Goal: Task Accomplishment & Management: Complete application form

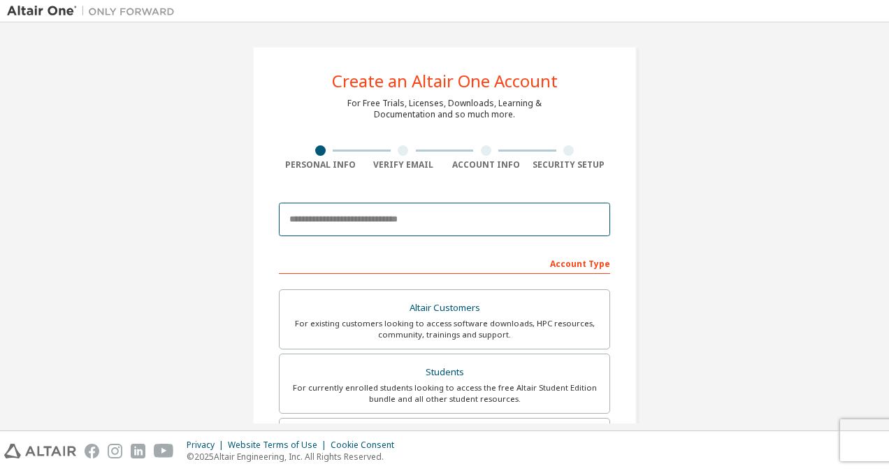
click at [351, 222] on input "email" at bounding box center [444, 220] width 331 height 34
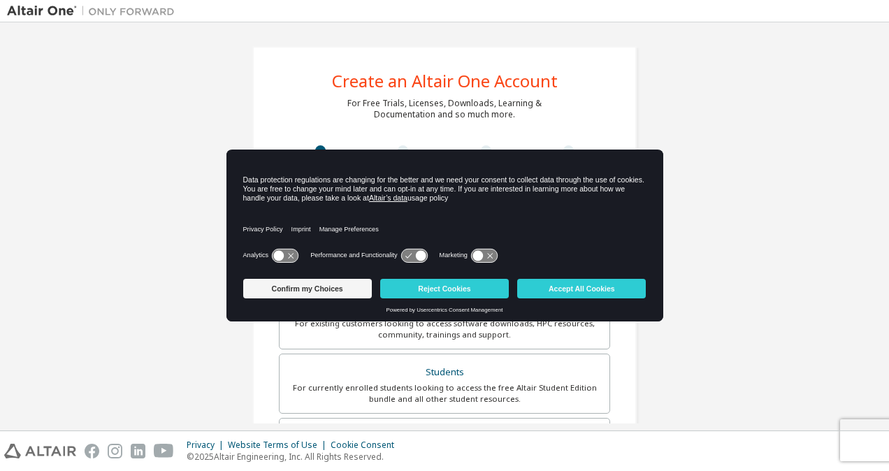
click at [333, 303] on div "Confirm my Choices Reject Cookies Accept All Cookies" at bounding box center [444, 290] width 403 height 34
click at [309, 285] on button "Confirm my Choices" at bounding box center [307, 289] width 129 height 20
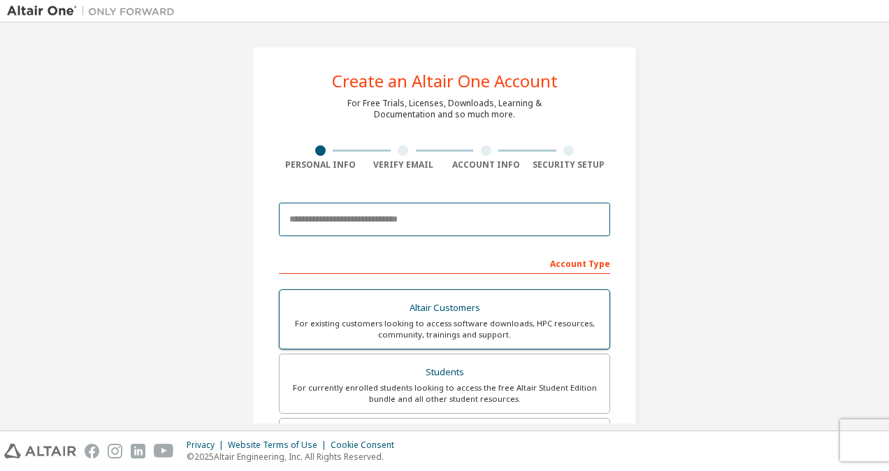
drag, startPoint x: 362, startPoint y: 203, endPoint x: 343, endPoint y: 303, distance: 102.6
click at [343, 303] on form "This is a federated email. No need to register a new account. You should be abl…" at bounding box center [444, 470] width 331 height 548
type input "**********"
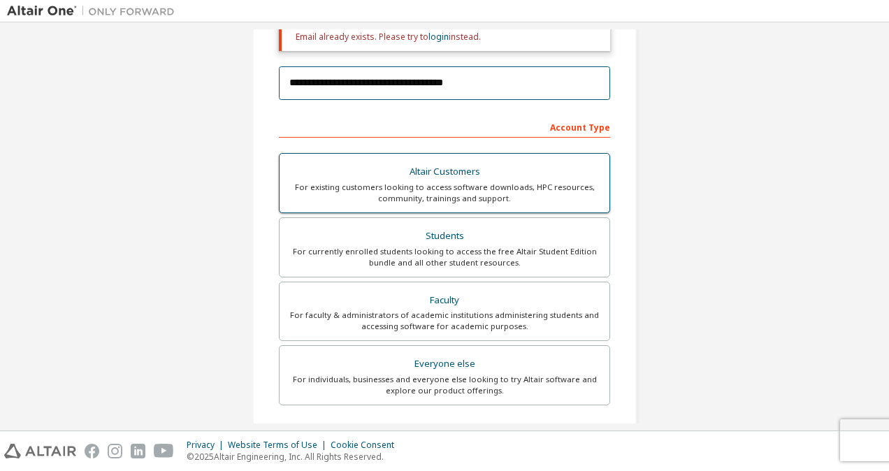
scroll to position [184, 0]
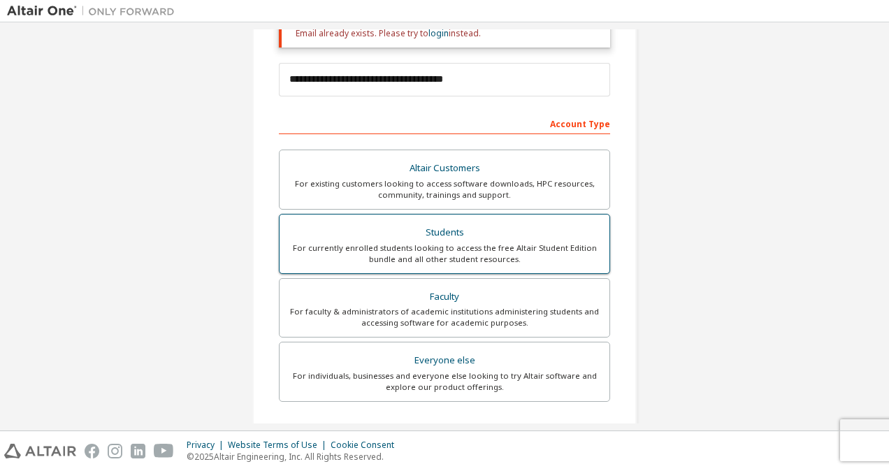
click at [396, 259] on div "For currently enrolled students looking to access the free Altair Student Editi…" at bounding box center [444, 254] width 313 height 22
click at [435, 228] on div "Students" at bounding box center [444, 233] width 313 height 20
click at [454, 235] on div "Students" at bounding box center [444, 233] width 313 height 20
drag, startPoint x: 454, startPoint y: 235, endPoint x: 384, endPoint y: 252, distance: 71.9
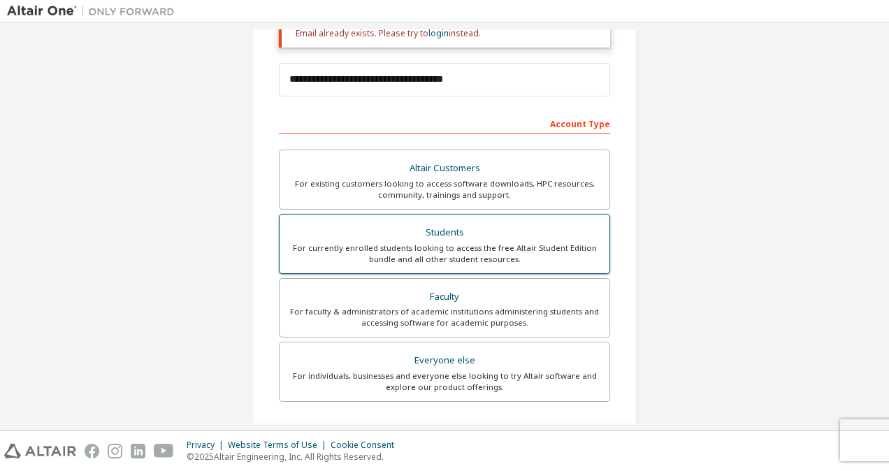
click at [384, 252] on div "For currently enrolled students looking to access the free Altair Student Editi…" at bounding box center [444, 254] width 313 height 22
click at [553, 247] on div "For currently enrolled students looking to access the free Altair Student Editi…" at bounding box center [444, 254] width 313 height 22
drag, startPoint x: 553, startPoint y: 247, endPoint x: 457, endPoint y: 236, distance: 97.1
click at [457, 236] on div "Students" at bounding box center [444, 233] width 313 height 20
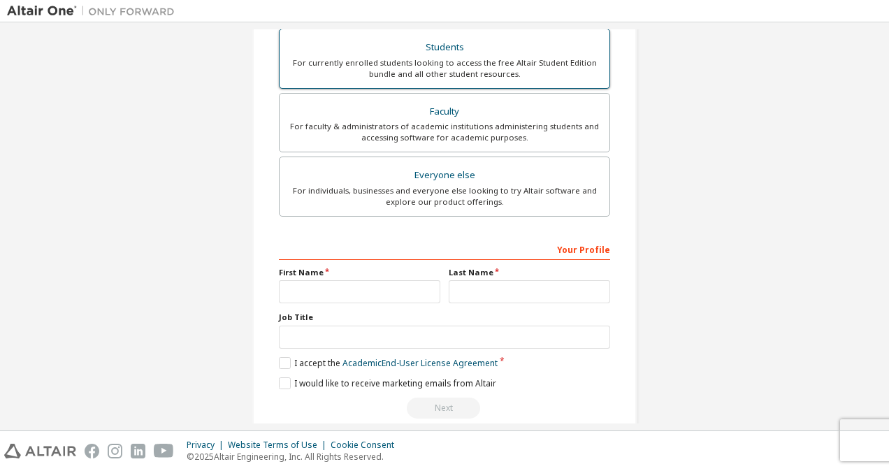
scroll to position [370, 0]
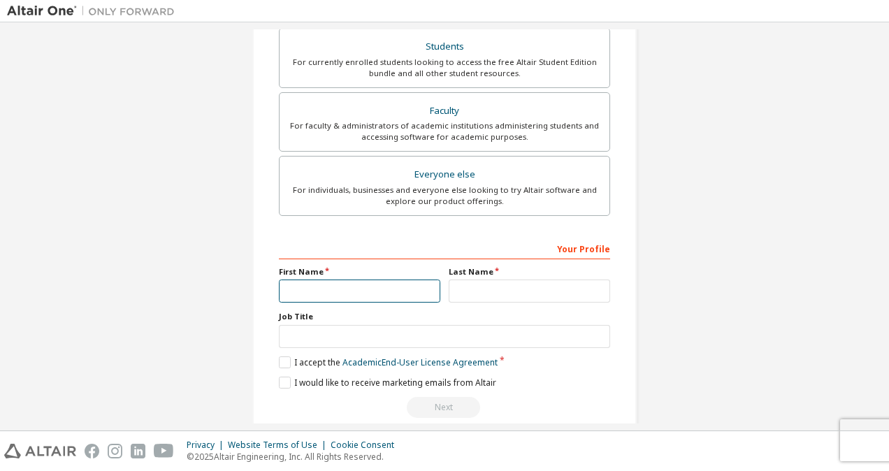
click at [324, 289] on input "text" at bounding box center [359, 291] width 161 height 23
type input "********"
click at [470, 283] on input "text" at bounding box center [529, 291] width 161 height 23
type input "******"
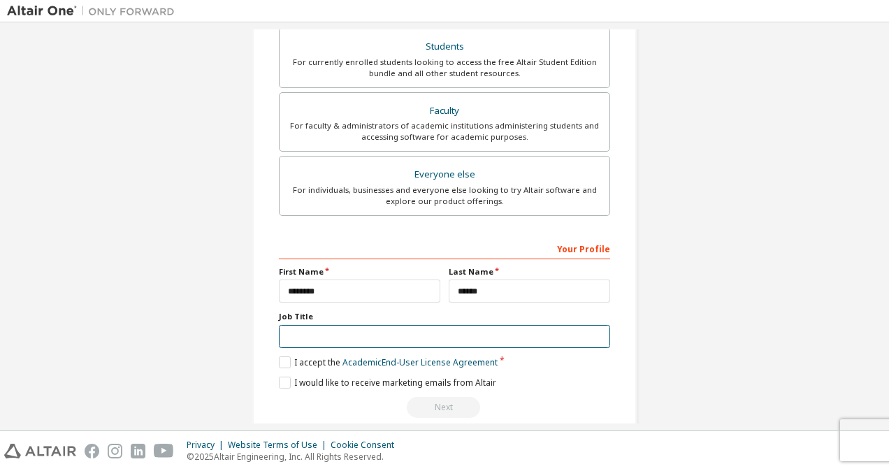
click at [306, 331] on input "text" at bounding box center [444, 336] width 331 height 23
type input "*******"
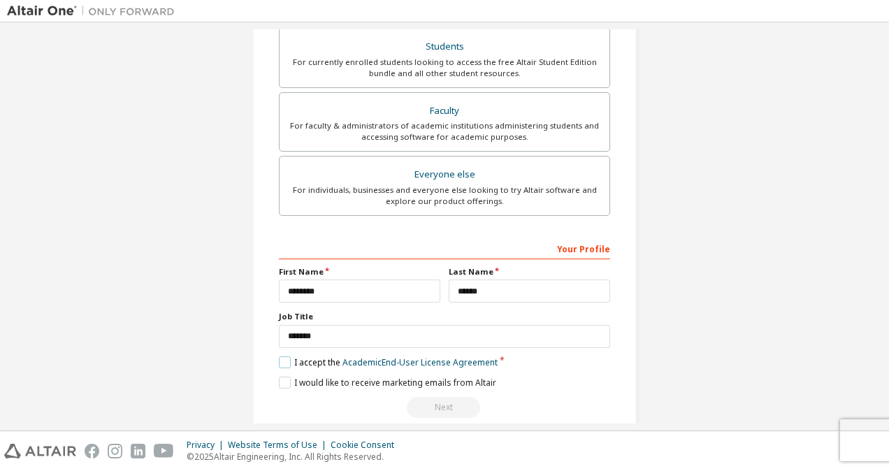
click at [279, 361] on label "I accept the Academic End-User License Agreement" at bounding box center [388, 363] width 219 height 12
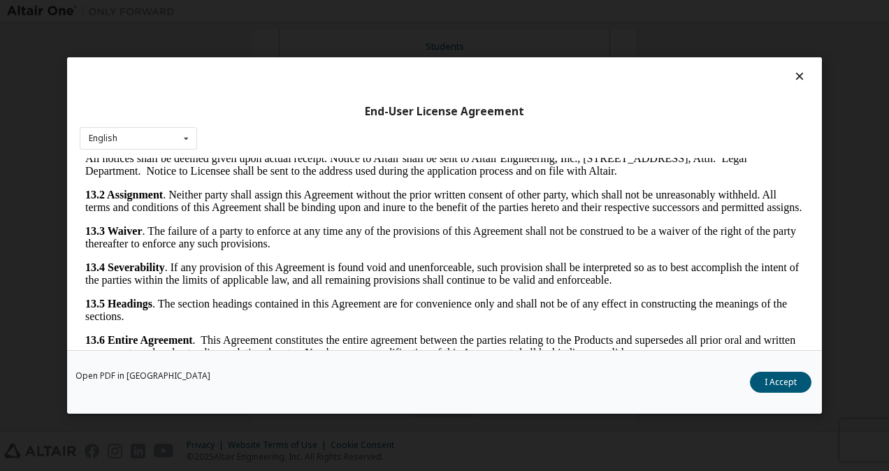
scroll to position [35, 0]
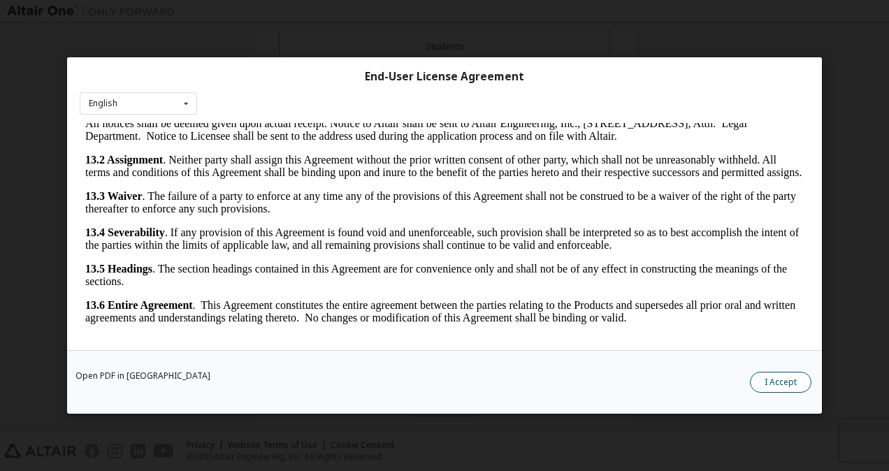
click at [784, 385] on button "I Accept" at bounding box center [781, 382] width 62 height 21
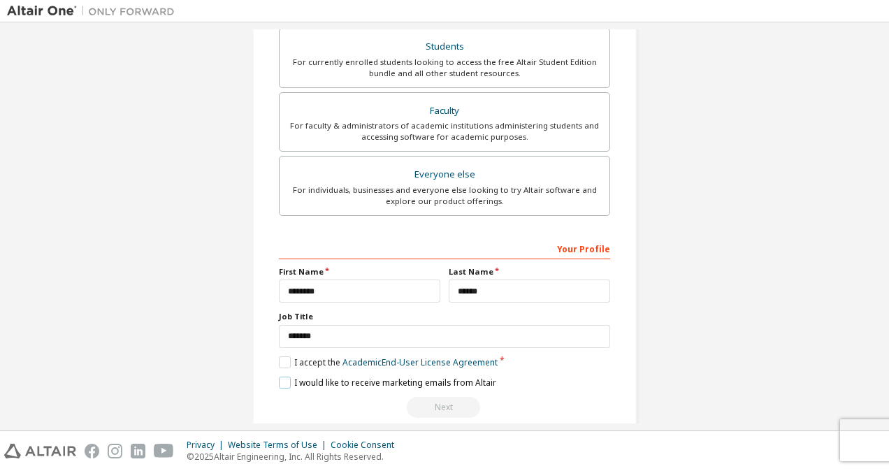
click at [288, 377] on label "I would like to receive marketing emails from Altair" at bounding box center [387, 383] width 217 height 12
click at [446, 398] on div "Next" at bounding box center [444, 407] width 331 height 21
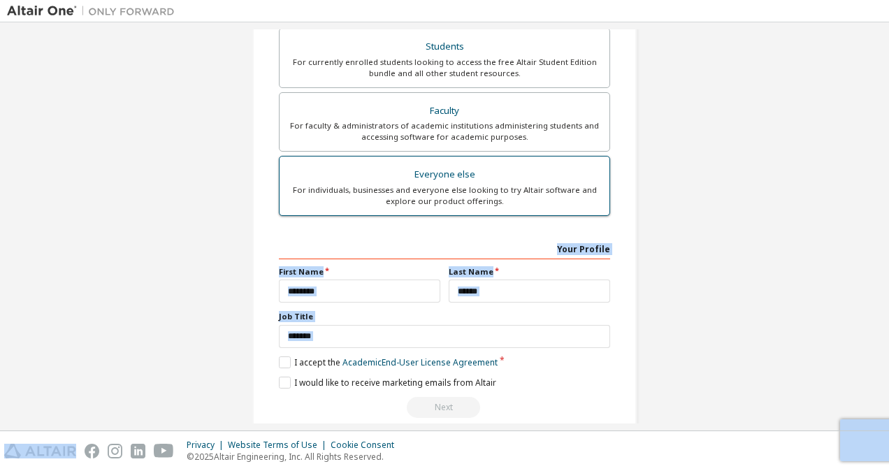
drag, startPoint x: 446, startPoint y: 398, endPoint x: 436, endPoint y: 190, distance: 208.6
click at [436, 190] on div "Account Type Academic emails outside our recognised list will require manual ve…" at bounding box center [444, 171] width 331 height 491
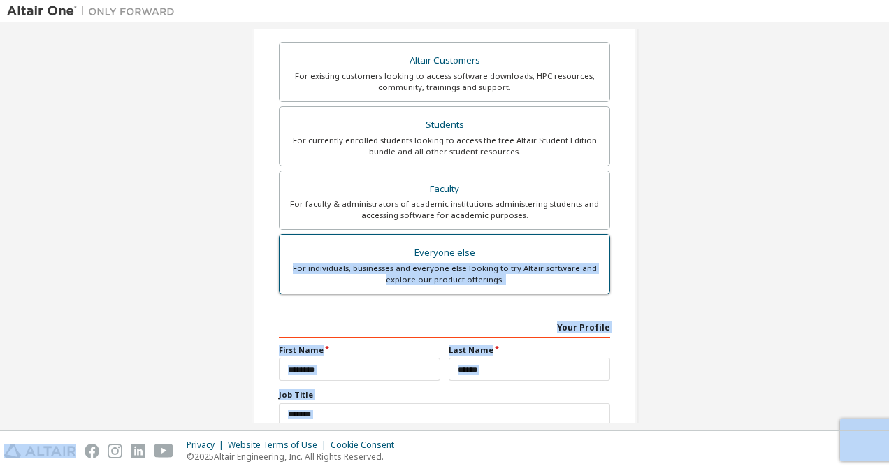
scroll to position [268, 0]
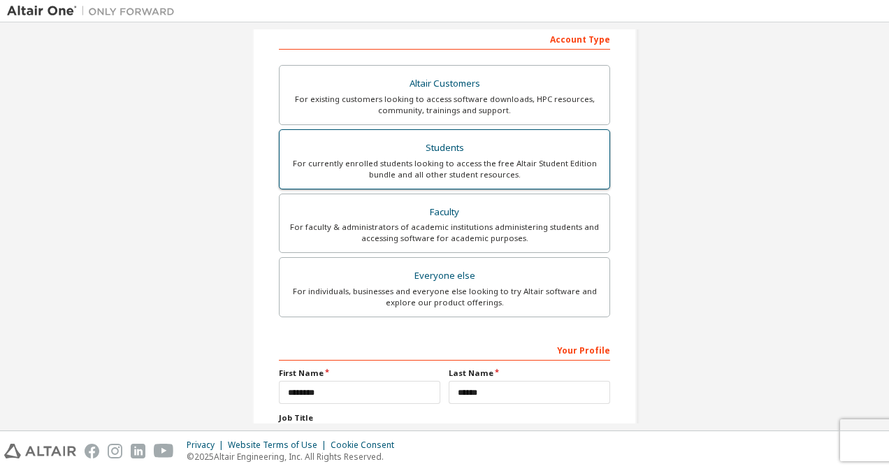
drag, startPoint x: 436, startPoint y: 190, endPoint x: 373, endPoint y: 141, distance: 79.7
click at [373, 141] on div "Students" at bounding box center [444, 148] width 313 height 20
click at [453, 154] on div "Students" at bounding box center [444, 148] width 313 height 20
drag, startPoint x: 453, startPoint y: 154, endPoint x: 375, endPoint y: 153, distance: 78.3
click at [375, 153] on div "Students" at bounding box center [444, 148] width 313 height 20
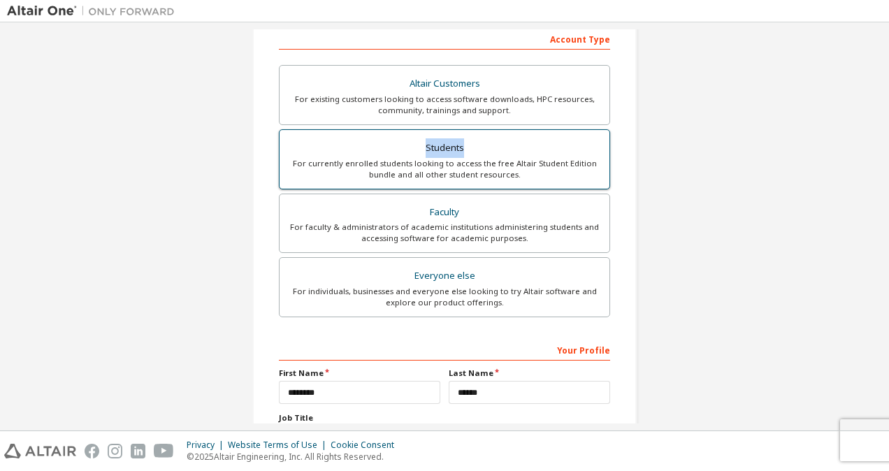
click at [375, 153] on div "Students" at bounding box center [444, 148] width 313 height 20
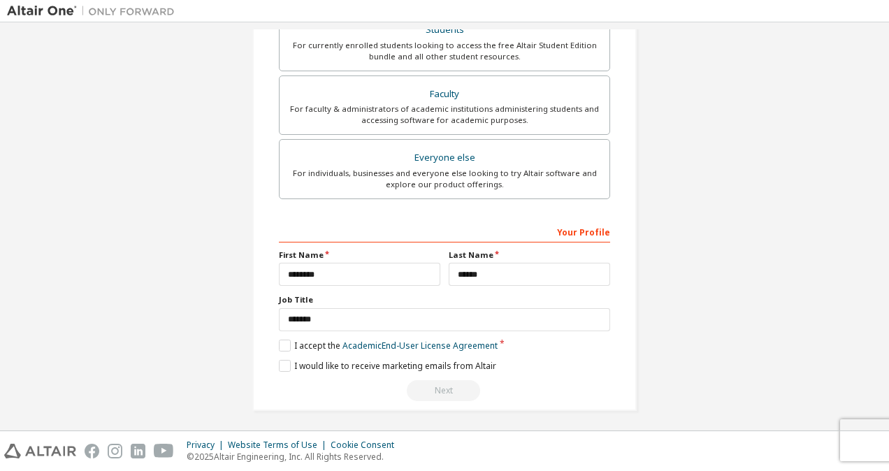
click at [445, 383] on div "Next" at bounding box center [444, 390] width 331 height 21
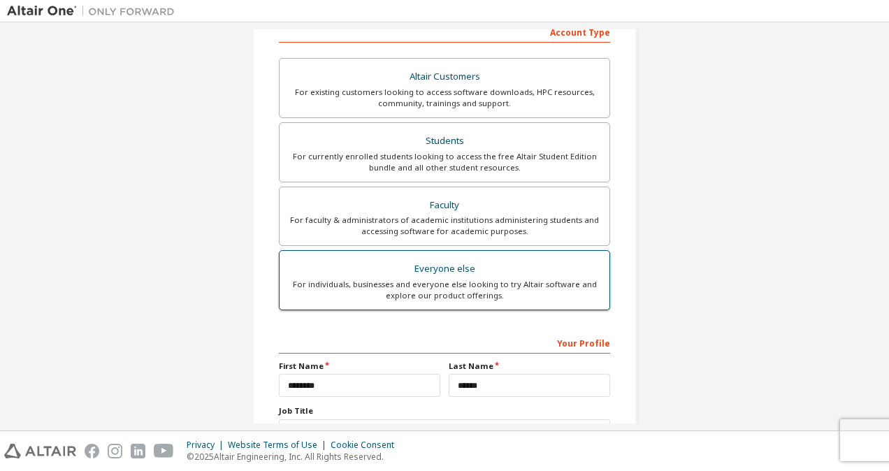
scroll to position [256, 0]
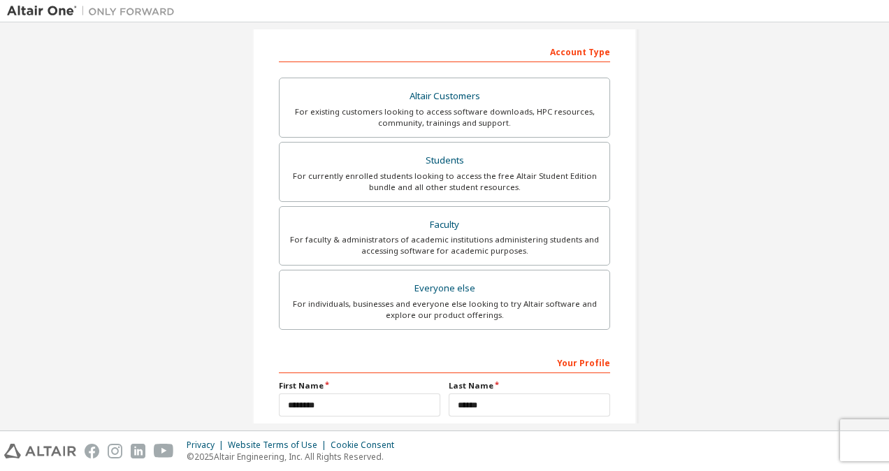
click at [875, 449] on div "Privacy Website Terms of Use Cookie Consent © 2025 Altair Engineering, Inc. All…" at bounding box center [444, 451] width 889 height 40
click at [854, 439] on div "Privacy Website Terms of Use Cookie Consent © 2025 Altair Engineering, Inc. All…" at bounding box center [444, 451] width 889 height 40
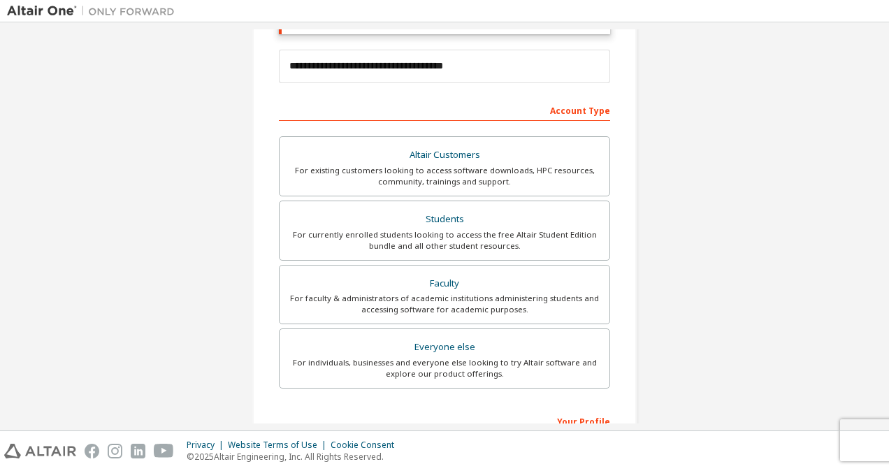
scroll to position [0, 0]
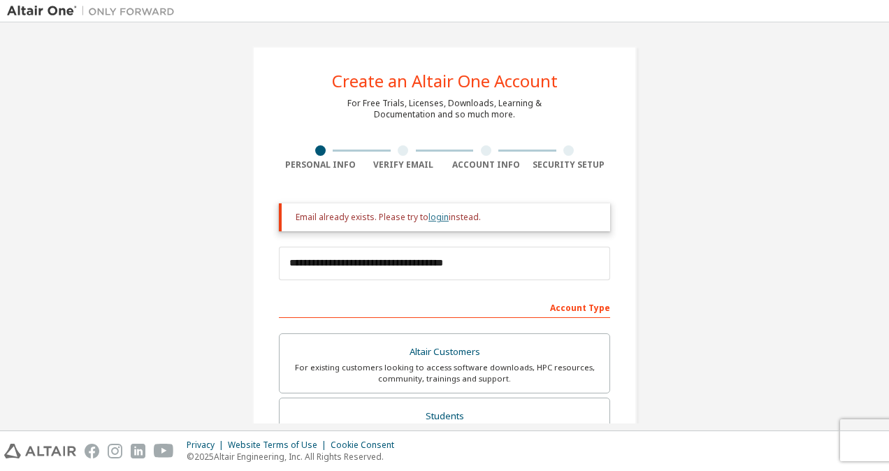
click at [432, 217] on link "login" at bounding box center [439, 217] width 20 height 12
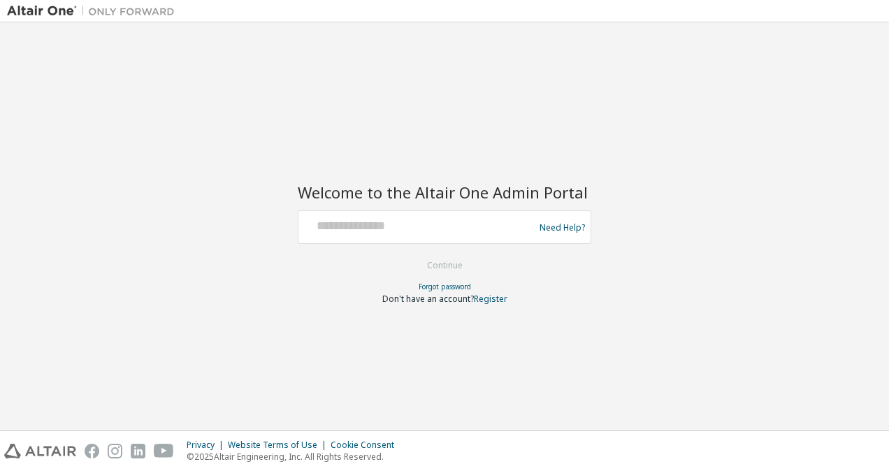
click at [394, 236] on div at bounding box center [418, 227] width 229 height 27
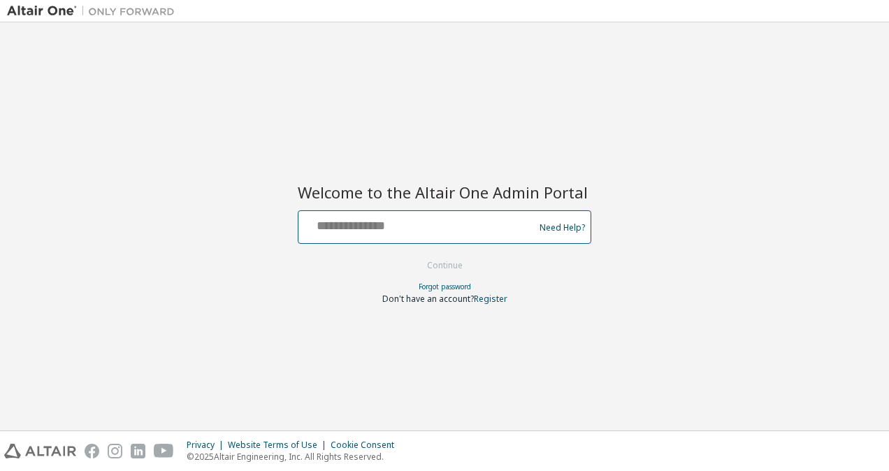
click at [354, 222] on input "text" at bounding box center [418, 224] width 229 height 20
type input "**********"
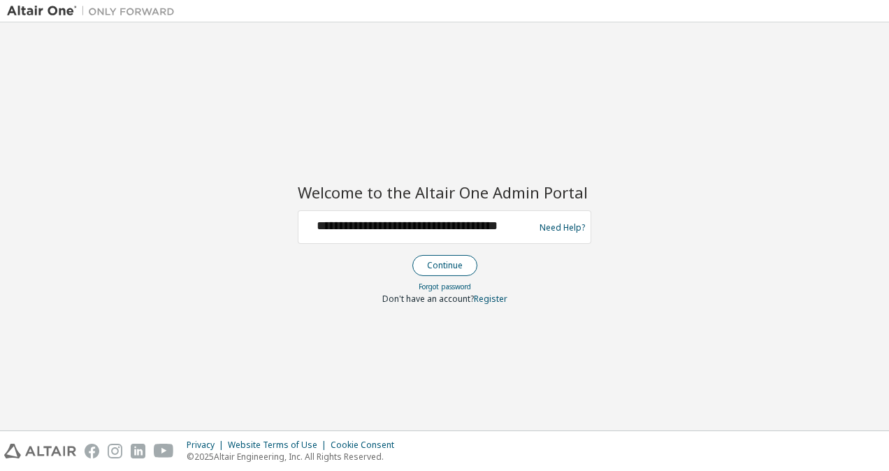
click at [438, 265] on button "Continue" at bounding box center [444, 265] width 65 height 21
